Goal: Task Accomplishment & Management: Use online tool/utility

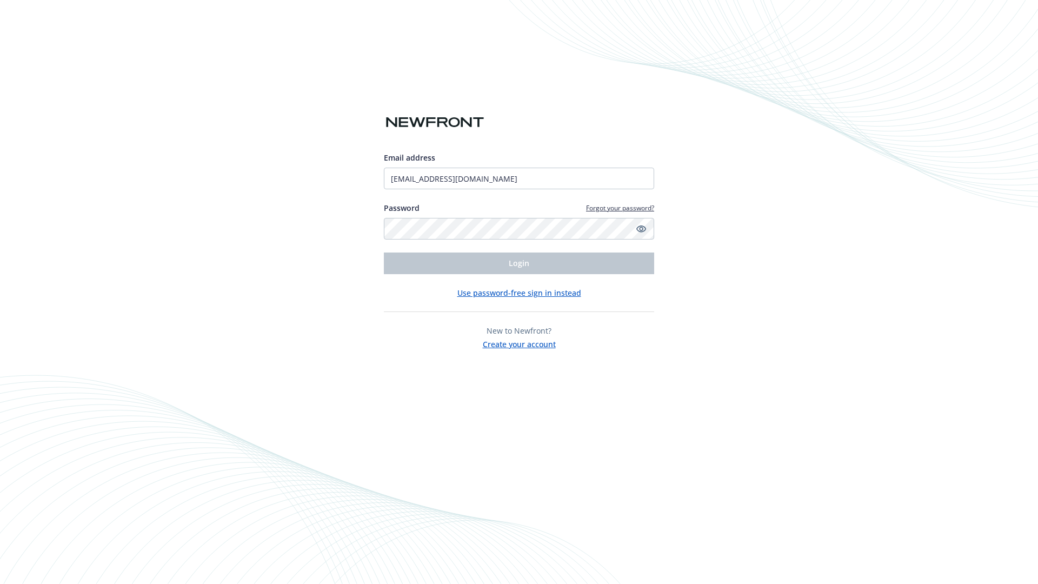
type input "[EMAIL_ADDRESS][DOMAIN_NAME]"
click at [519, 263] on span "Login" at bounding box center [519, 263] width 21 height 10
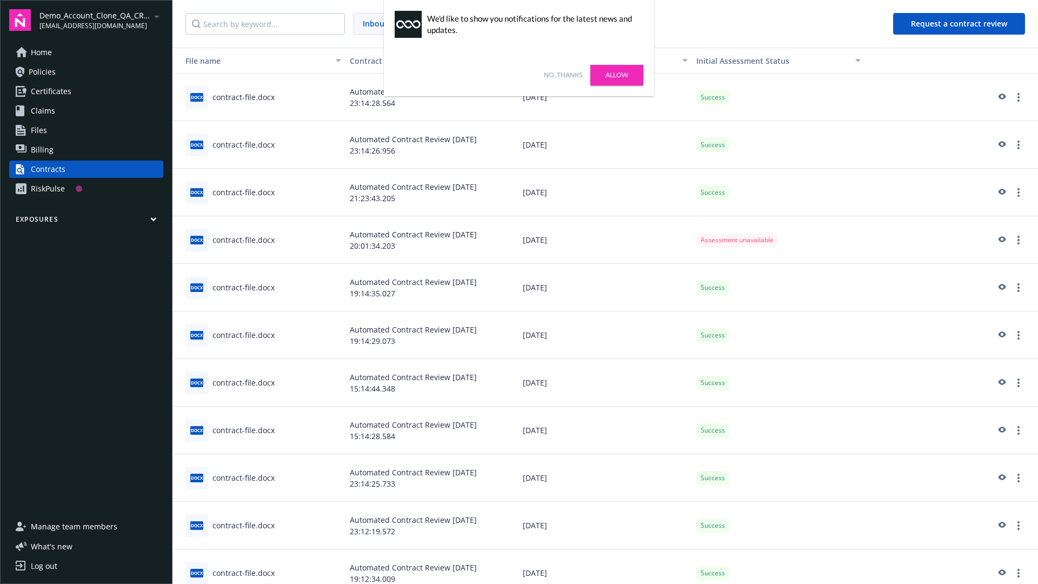
click at [563, 75] on link "No, thanks" at bounding box center [563, 75] width 38 height 10
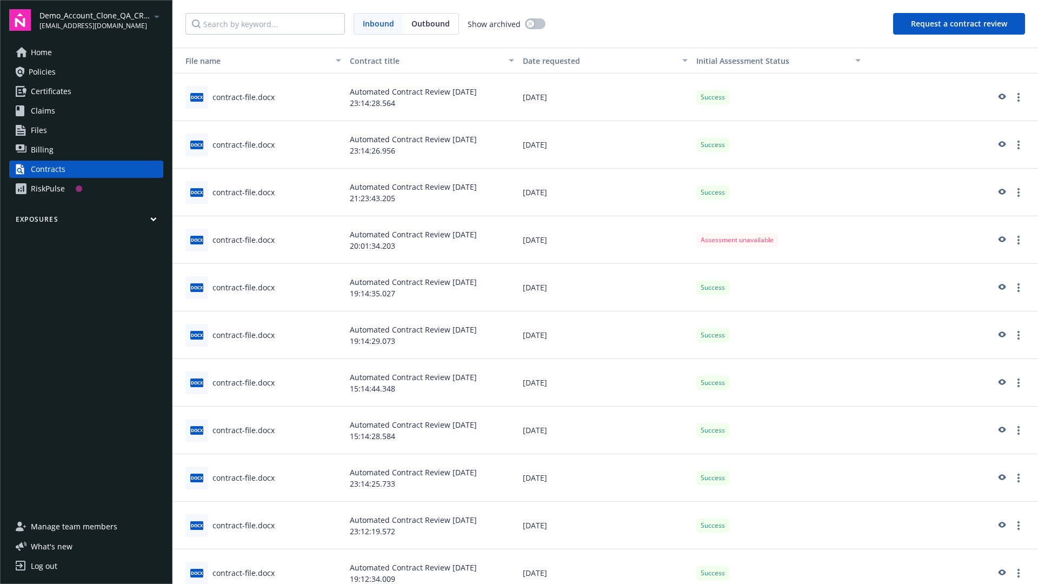
click at [960, 24] on button "Request a contract review" at bounding box center [959, 24] width 132 height 22
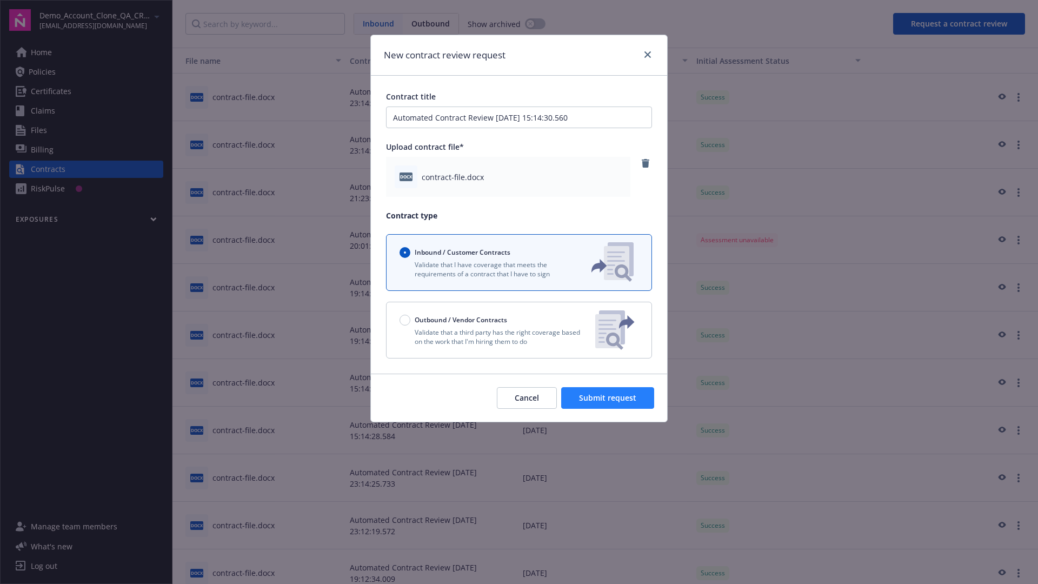
type input "Automated Contract Review [DATE] 15:14:30.560"
click at [608, 398] on span "Submit request" at bounding box center [607, 398] width 57 height 10
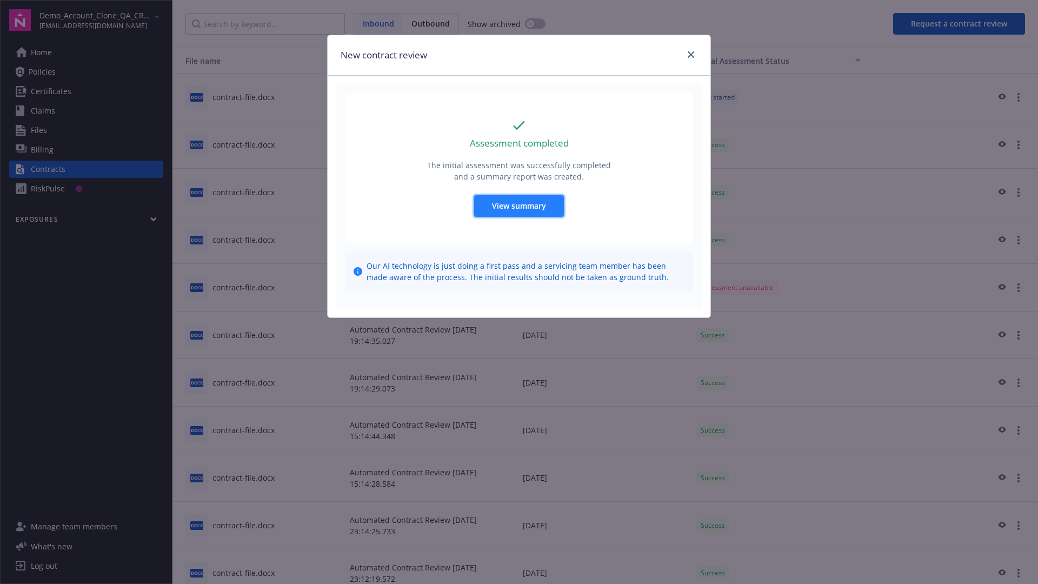
click at [519, 206] on span "View summary" at bounding box center [519, 206] width 54 height 10
